Goal: Information Seeking & Learning: Learn about a topic

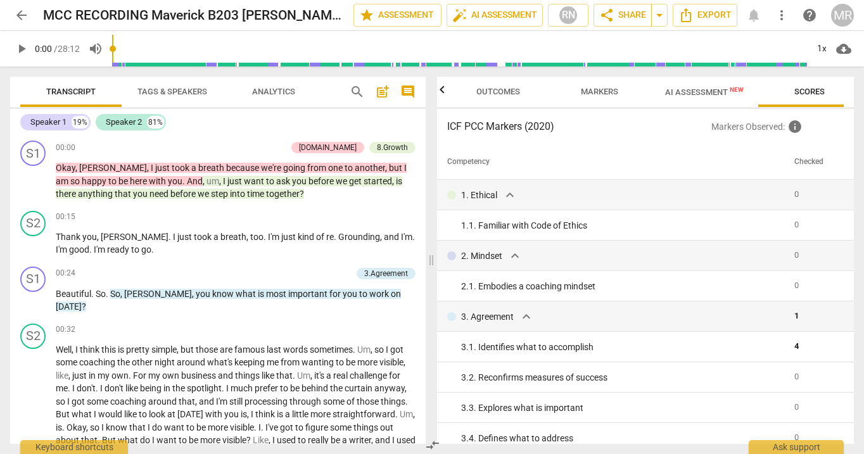
scroll to position [223, 0]
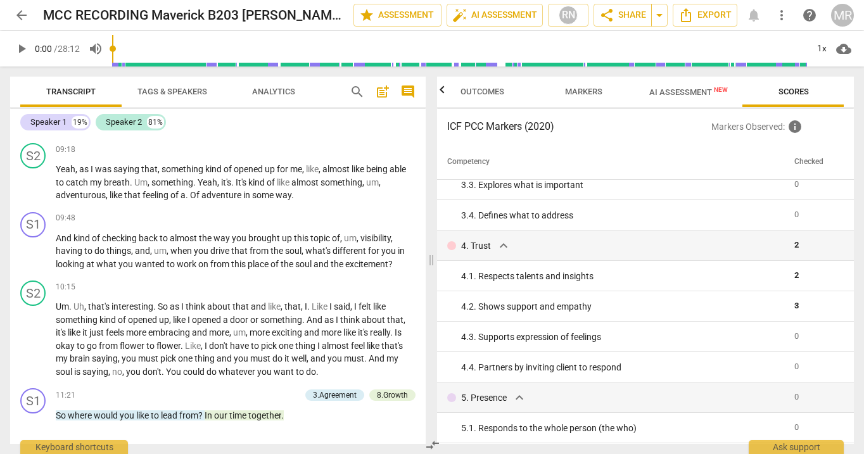
click at [683, 93] on span "AI Assessment New" at bounding box center [689, 92] width 79 height 10
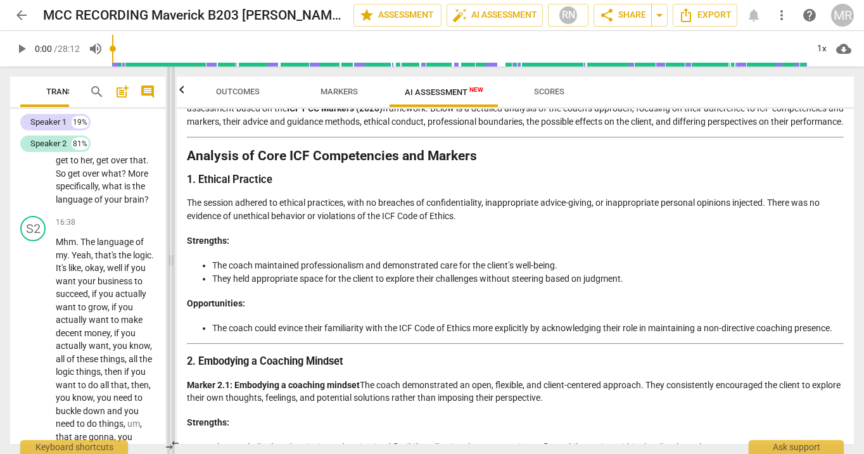
scroll to position [10369, 0]
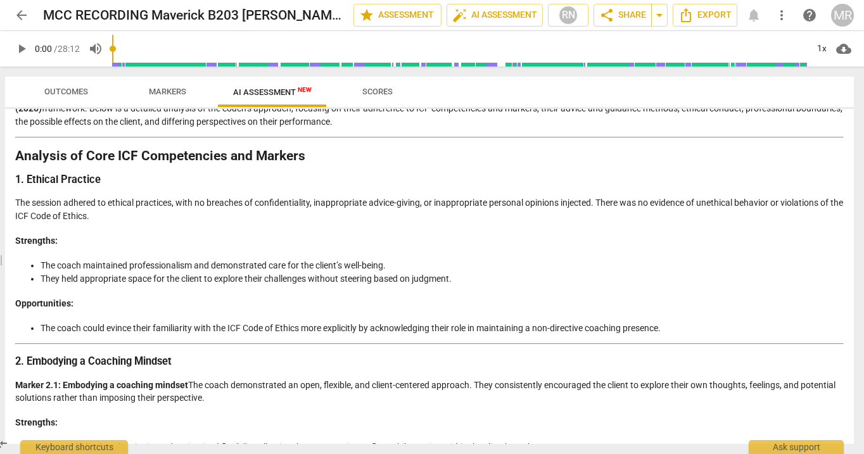
drag, startPoint x: 434, startPoint y: 262, endPoint x: -3, endPoint y: 240, distance: 437.2
click at [0, 0] on html "arrow_back MCC RECORDING Maverick B203 [PERSON_NAME] coaching [PERSON_NAME]-con…" at bounding box center [432, 0] width 864 height 0
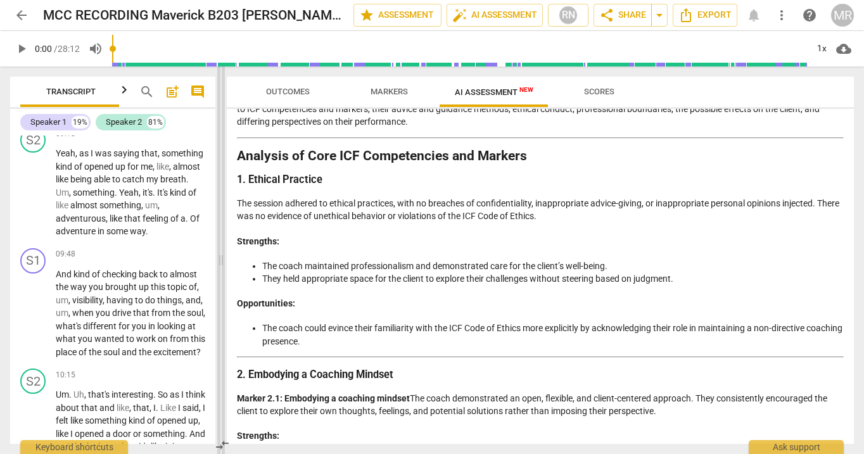
drag, startPoint x: 2, startPoint y: 129, endPoint x: 221, endPoint y: 131, distance: 218.7
click at [222, 131] on span at bounding box center [221, 261] width 8 height 388
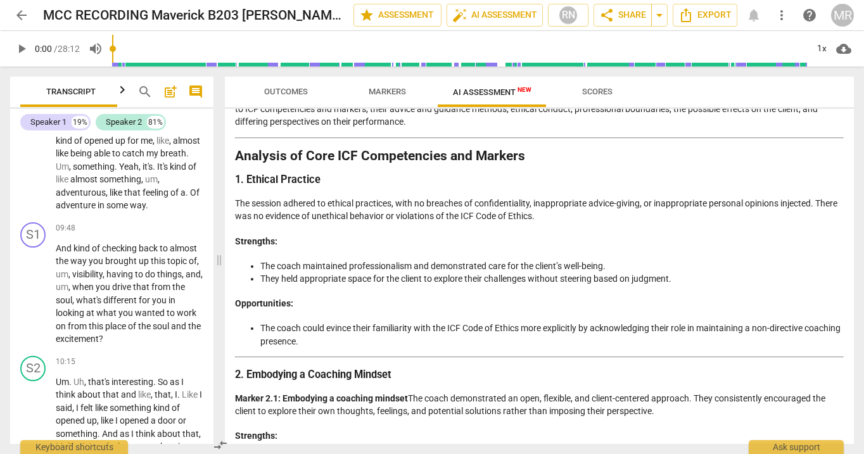
click at [237, 154] on h2 "Analysis of Core ICF Competencies and Markers" at bounding box center [539, 156] width 609 height 13
click at [535, 153] on h2 "Analysis of Core ICF Competencies and Markers" at bounding box center [539, 156] width 609 height 13
click at [522, 157] on h2 "Analysis of Core ICF Competencies and Markers" at bounding box center [539, 156] width 609 height 13
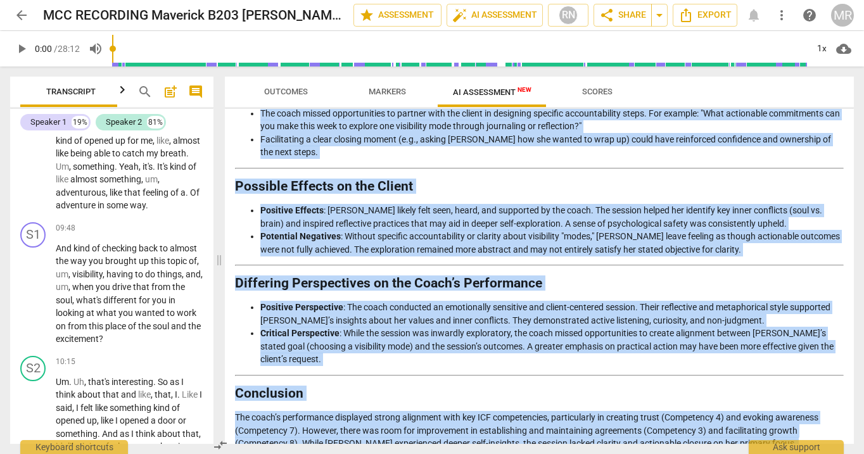
scroll to position [1908, 0]
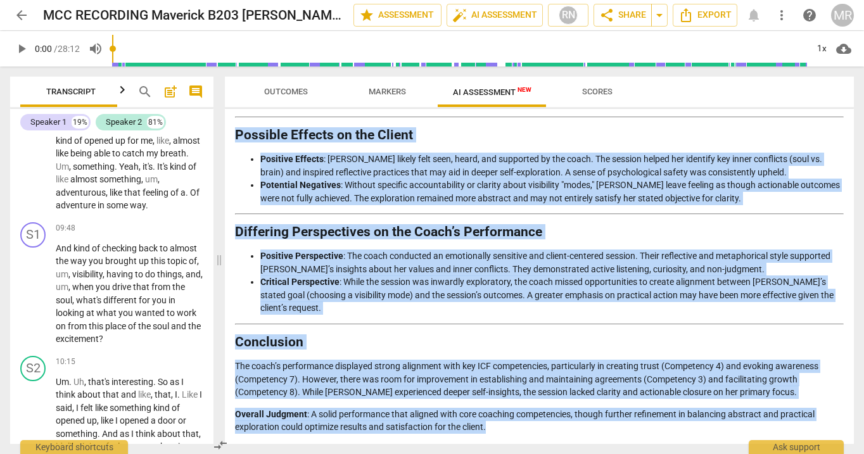
drag, startPoint x: 238, startPoint y: 155, endPoint x: 490, endPoint y: 426, distance: 369.5
copy div "Loremips do Sita CON Adipiscingel sed Doeiusm 5. Tempori Utlabore Etd magnaal e…"
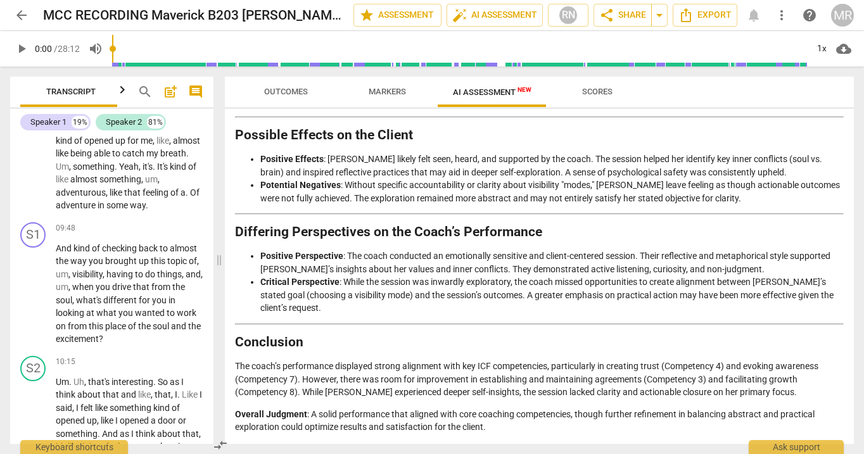
click at [380, 301] on li "Critical Perspective : While the session was inwardly exploratory, the coach mi…" at bounding box center [552, 295] width 584 height 39
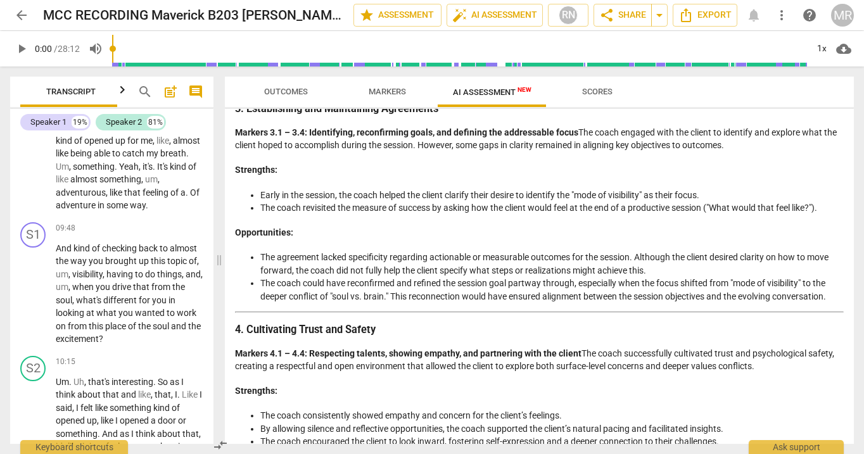
scroll to position [596, 0]
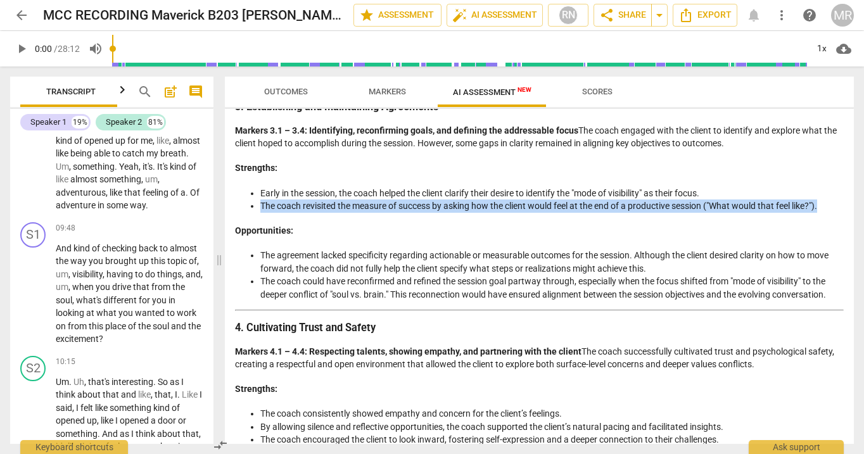
drag, startPoint x: 825, startPoint y: 204, endPoint x: 260, endPoint y: 208, distance: 564.1
click at [260, 207] on li "The coach revisited the measure of success by asking how the client would feel …" at bounding box center [552, 206] width 584 height 13
copy li "The coach revisited the measure of success by asking how the client would feel …"
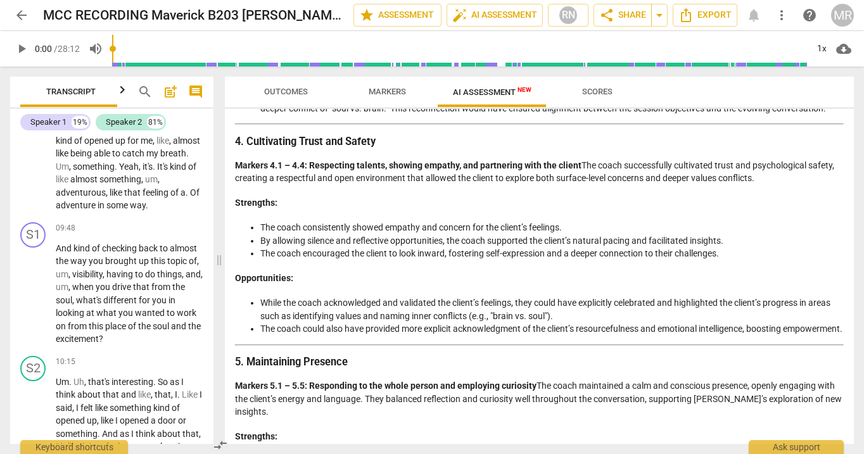
scroll to position [793, 0]
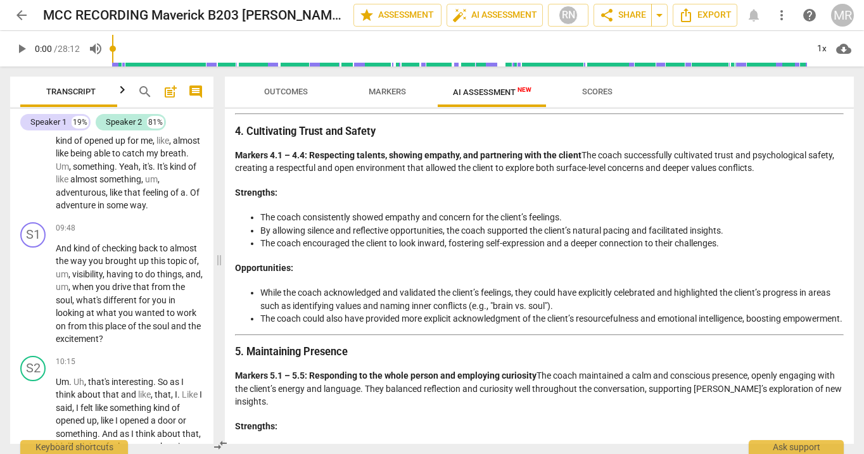
drag, startPoint x: 585, startPoint y: 154, endPoint x: 649, endPoint y: 185, distance: 71.1
click at [650, 185] on div "Analysis of the Coach's Approach Introduction The coaching session between the …" at bounding box center [539, 441] width 609 height 2187
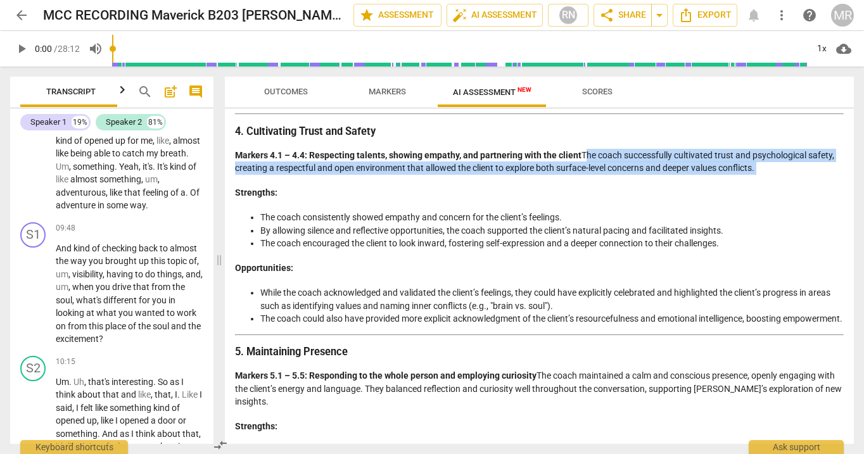
drag, startPoint x: 583, startPoint y: 154, endPoint x: 751, endPoint y: 179, distance: 169.8
click at [751, 179] on div "Analysis of the Coach's Approach Introduction The coaching session between the …" at bounding box center [539, 441] width 609 height 2187
copy p "The coach successfully cultivated trust and psychological safety, creating a re…"
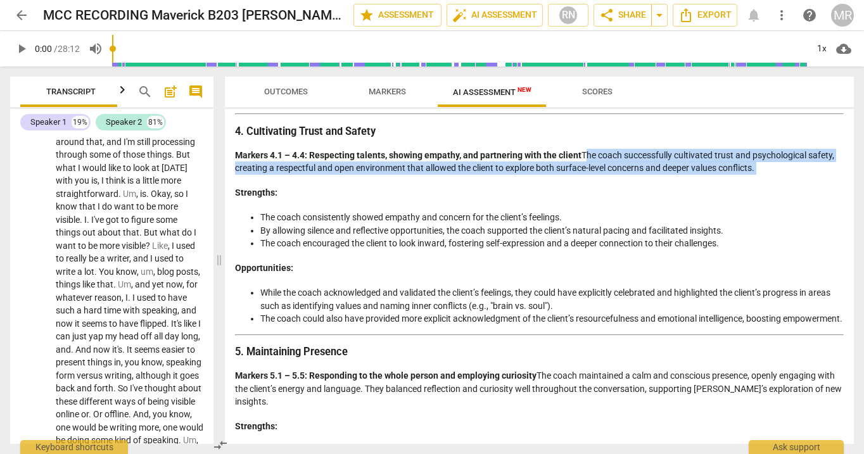
scroll to position [0, 0]
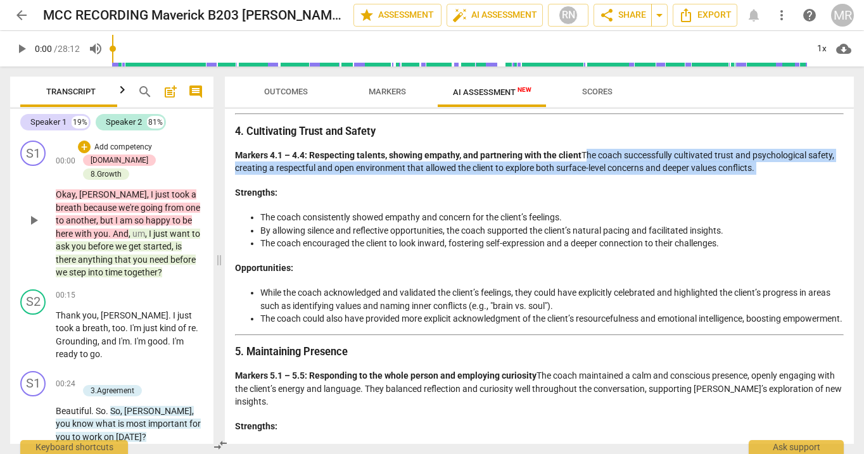
click at [37, 213] on span "play_arrow" at bounding box center [33, 220] width 15 height 15
type input "11"
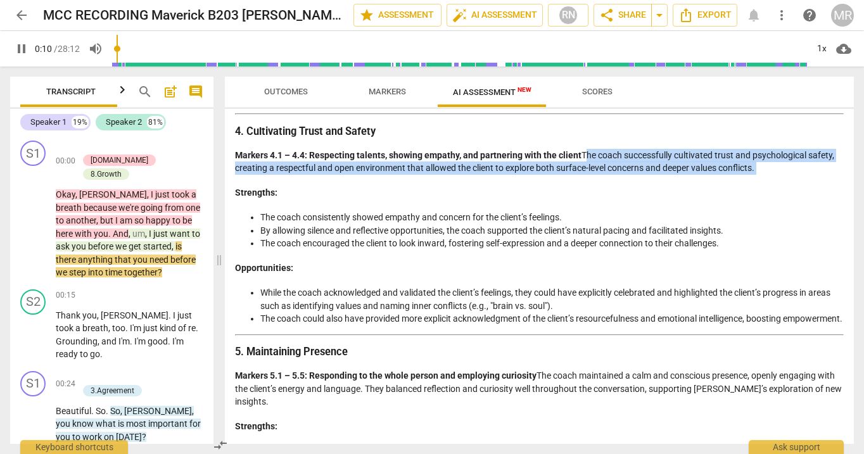
click at [23, 14] on span "arrow_back" at bounding box center [21, 15] width 15 height 15
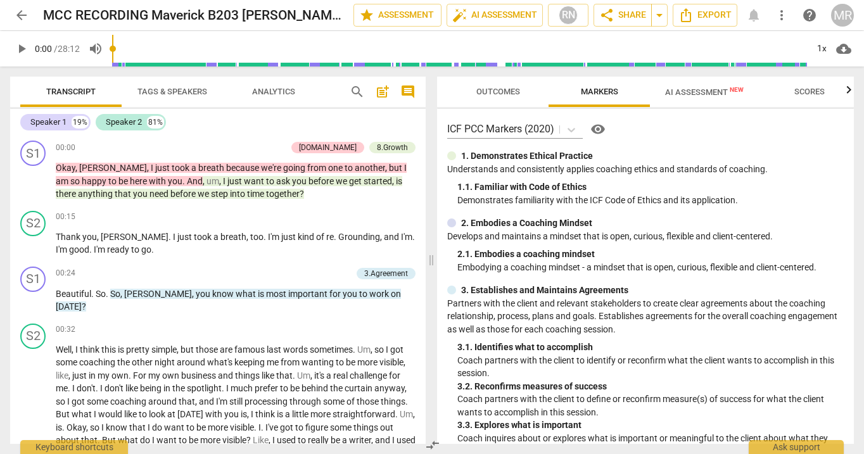
click at [23, 15] on span "arrow_back" at bounding box center [21, 15] width 15 height 15
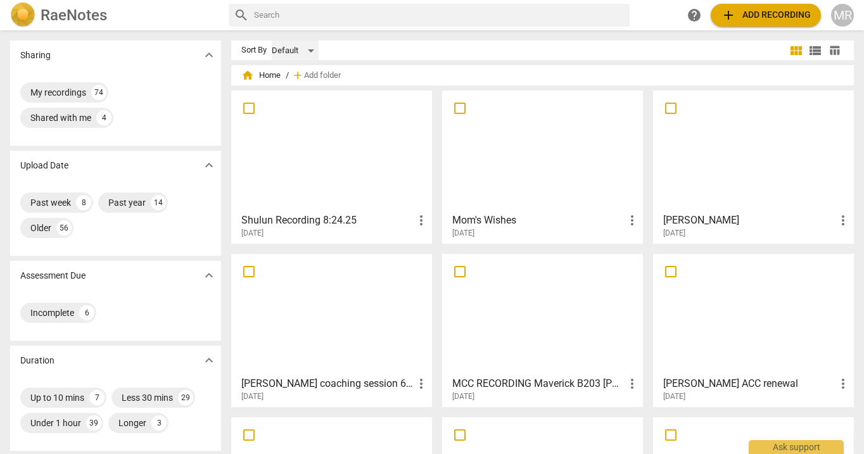
click at [312, 53] on div "Default" at bounding box center [295, 51] width 47 height 20
click at [302, 101] on li "Recent" at bounding box center [302, 99] width 60 height 24
click at [766, 162] on div at bounding box center [754, 151] width 192 height 112
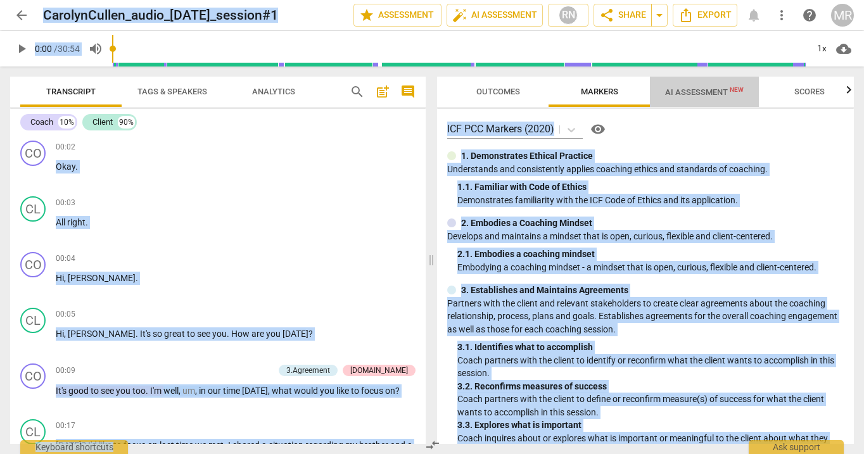
click at [698, 90] on span "AI Assessment New" at bounding box center [704, 92] width 79 height 10
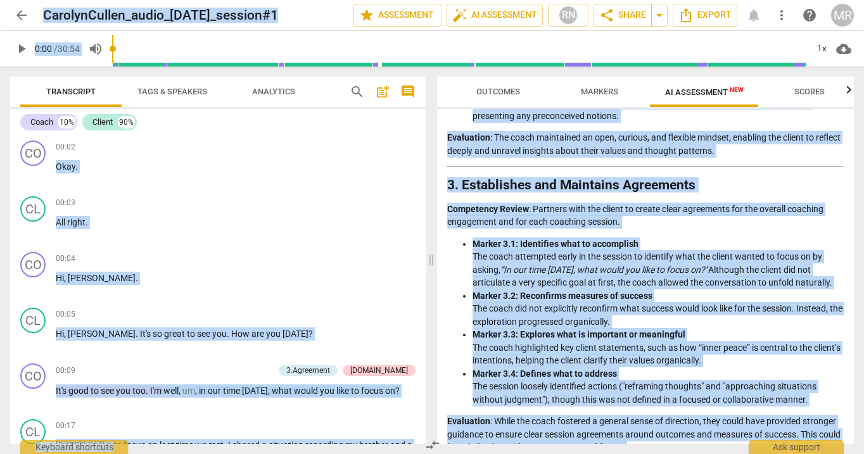
scroll to position [426, 0]
click at [492, 91] on span "Outcomes" at bounding box center [499, 92] width 44 height 10
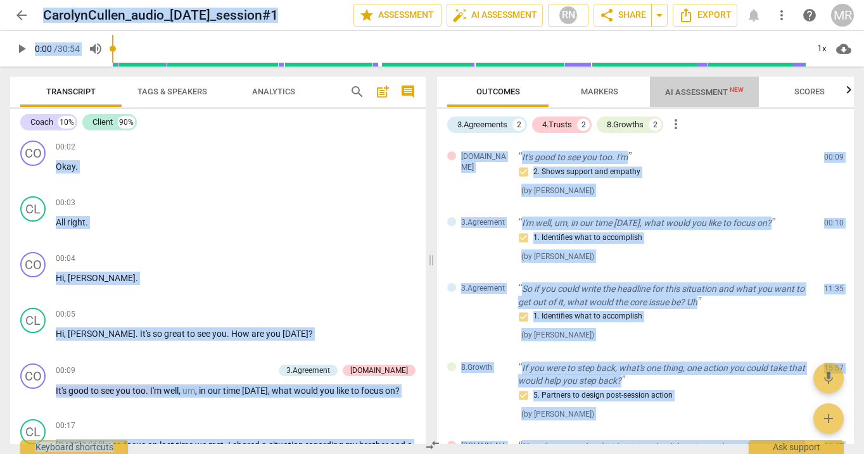
click at [714, 87] on span "AI Assessment New" at bounding box center [704, 92] width 79 height 10
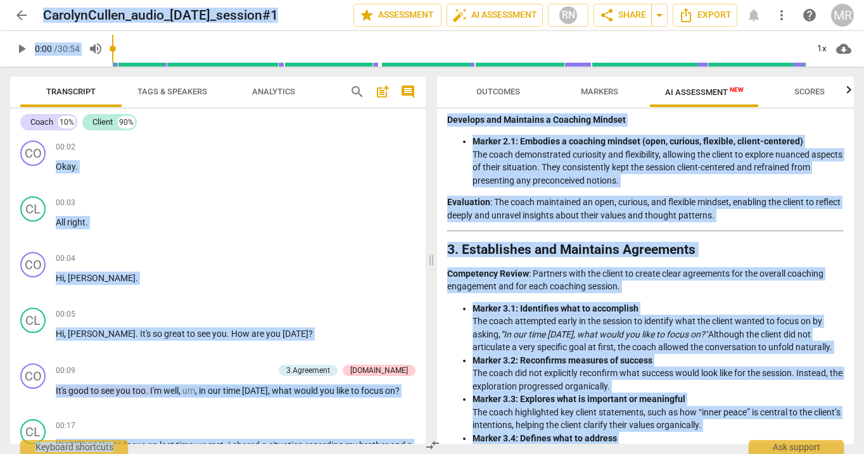
scroll to position [359, 0]
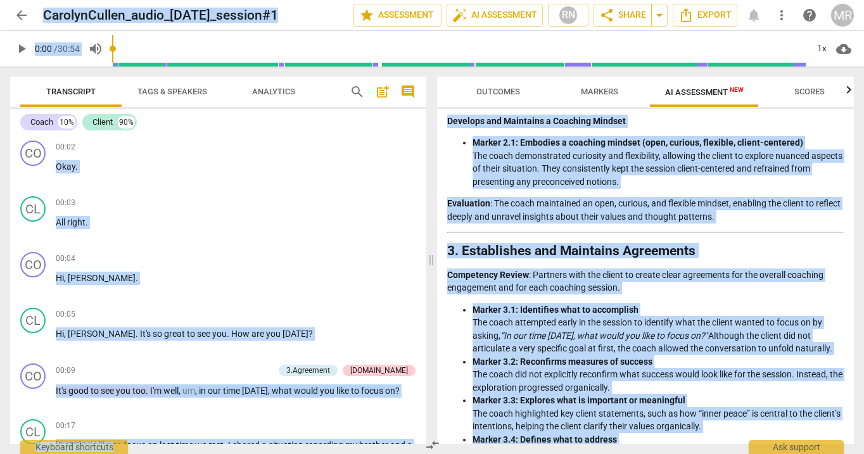
drag, startPoint x: 474, startPoint y: 324, endPoint x: 832, endPoint y: 346, distance: 358.8
click at [832, 346] on li "Marker 3.1: Identifies what to accomplish The coach attempted early in the sess…" at bounding box center [658, 330] width 371 height 52
copy li "The coach attempted early in the session to identify what the client wanted to …"
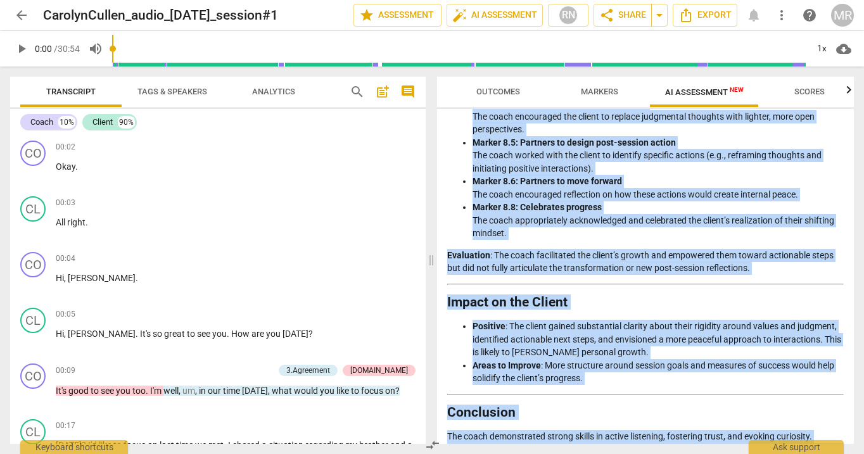
scroll to position [2211, 0]
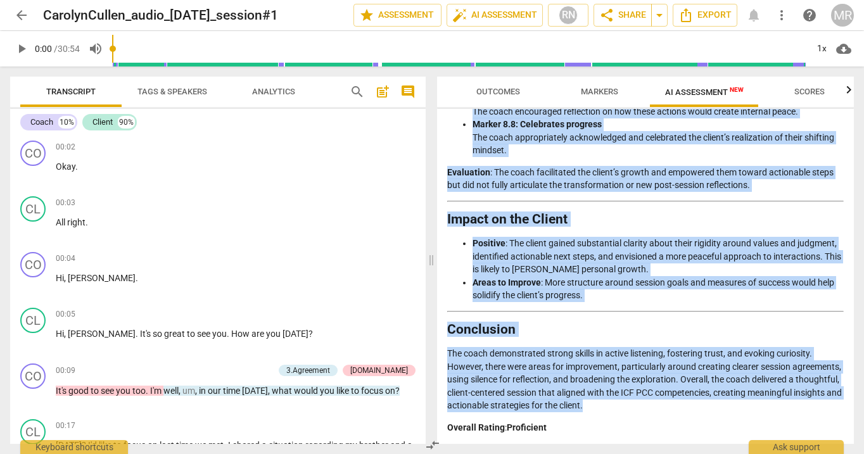
drag, startPoint x: 450, startPoint y: 131, endPoint x: 697, endPoint y: 402, distance: 366.6
copy div "Loremips do sit Ametcons Adipisc Elitseddo Eiusmodtem Incididun Utl etdolore ma…"
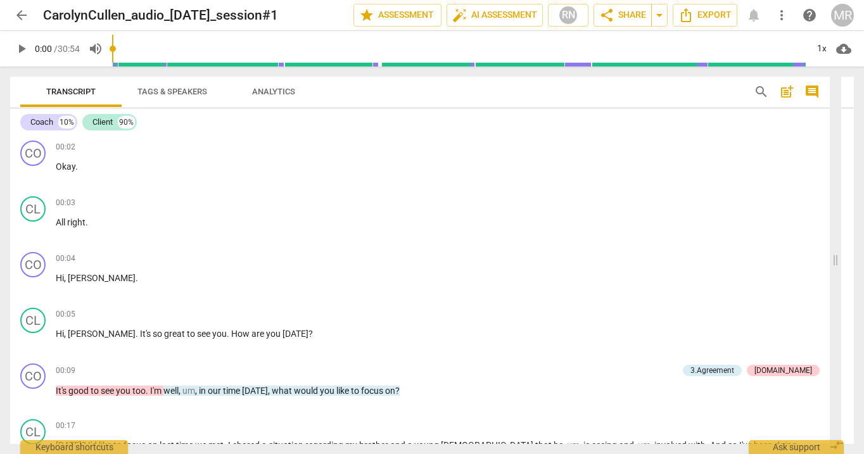
scroll to position [16584, 0]
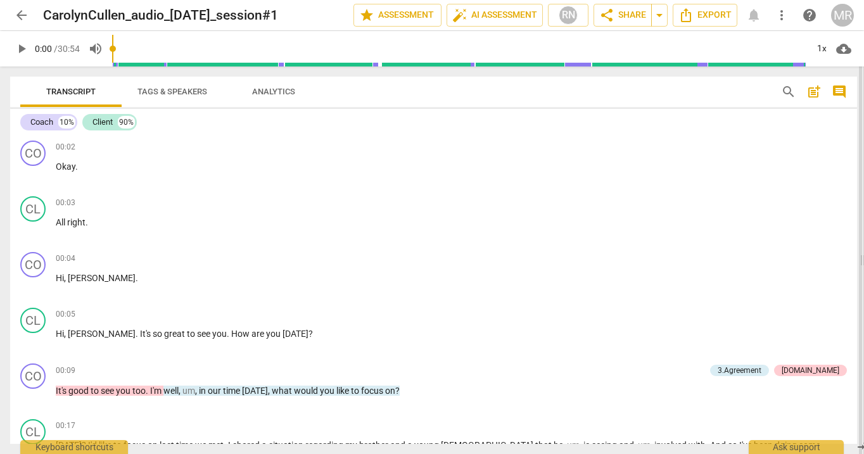
drag, startPoint x: 482, startPoint y: 253, endPoint x: 863, endPoint y: 245, distance: 381.6
click at [863, 245] on span at bounding box center [863, 261] width 8 height 388
